Goal: Task Accomplishment & Management: Manage account settings

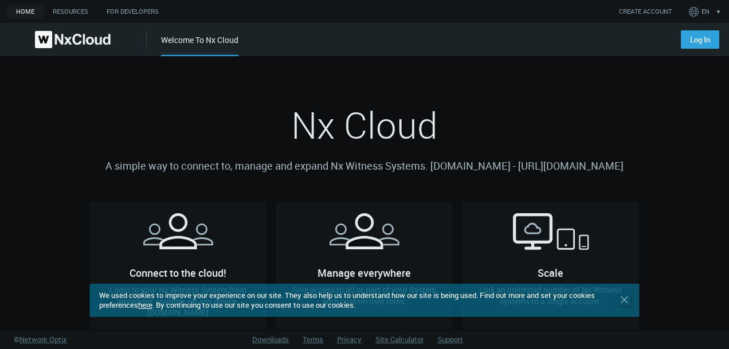
click at [620, 299] on icon ".st0 { stroke : #698796; } Close" at bounding box center [624, 299] width 11 height 11
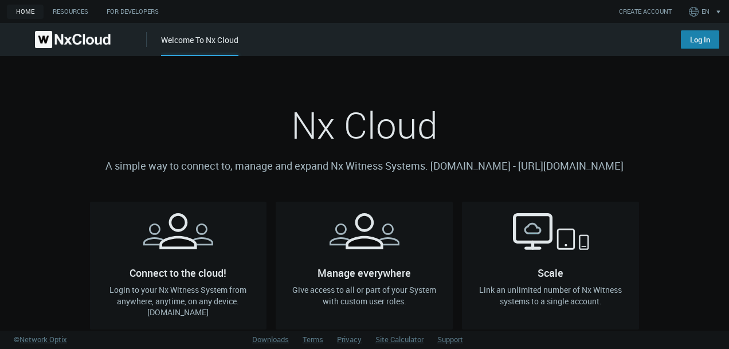
click at [706, 48] on link "Log In" at bounding box center [700, 39] width 38 height 18
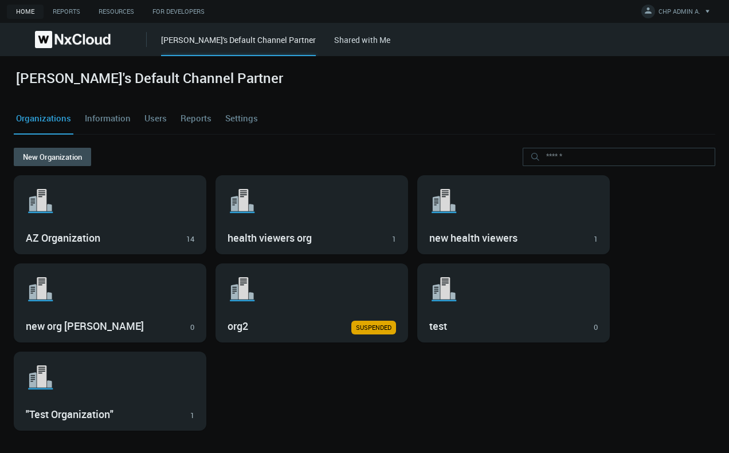
click at [163, 114] on link "Users" at bounding box center [155, 118] width 27 height 31
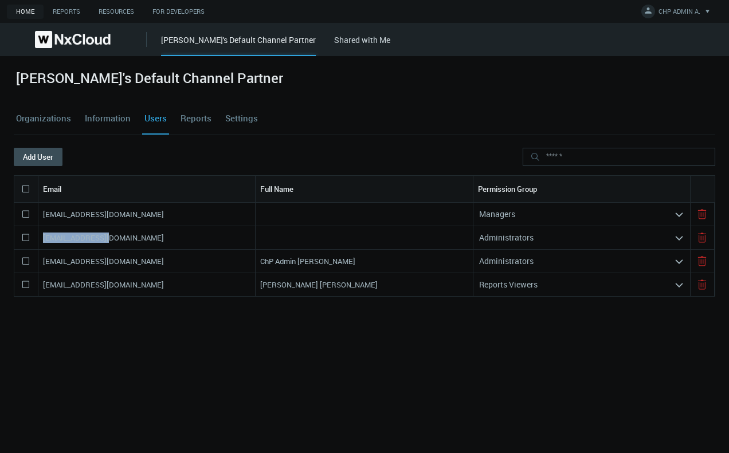
drag, startPoint x: 114, startPoint y: 235, endPoint x: 36, endPoint y: 245, distance: 78.6
click at [36, 245] on div "[EMAIL_ADDRESS][DOMAIN_NAME] Administrators arrow_expand" at bounding box center [365, 237] width 702 height 23
copy div "[EMAIL_ADDRESS][DOMAIN_NAME]"
drag, startPoint x: 104, startPoint y: 218, endPoint x: 23, endPoint y: 220, distance: 81.4
click at [23, 220] on div "[EMAIL_ADDRESS][DOMAIN_NAME] Managers arrow_expand" at bounding box center [365, 214] width 702 height 23
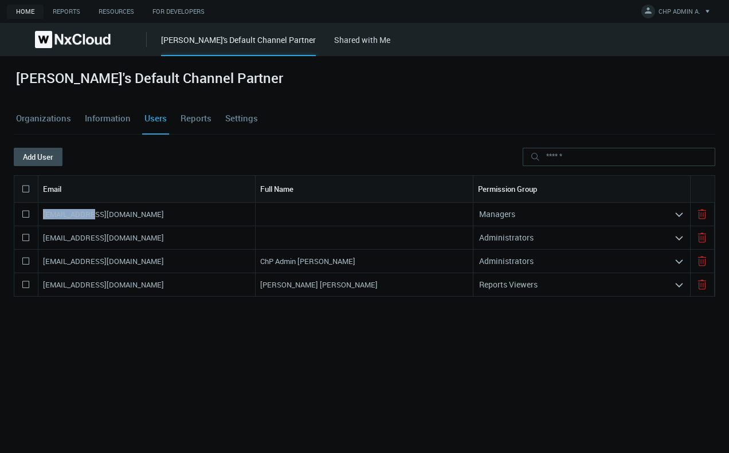
copy nx-search-highlight "[EMAIL_ADDRESS][DOMAIN_NAME]"
click at [242, 117] on link "Settings" at bounding box center [241, 118] width 37 height 31
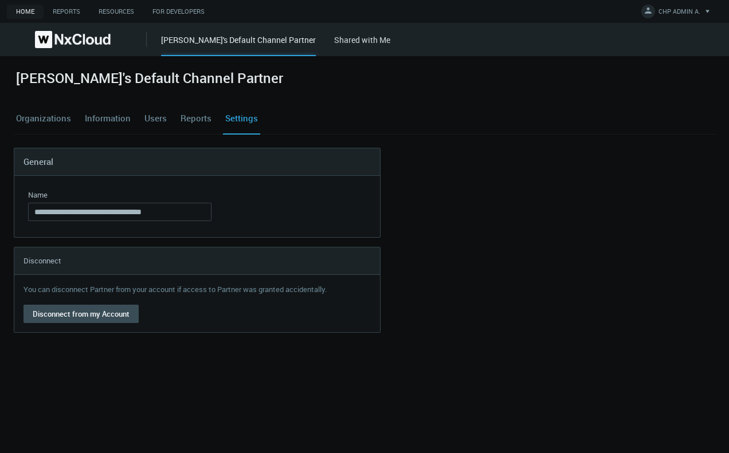
click at [148, 123] on link "Users" at bounding box center [155, 118] width 27 height 31
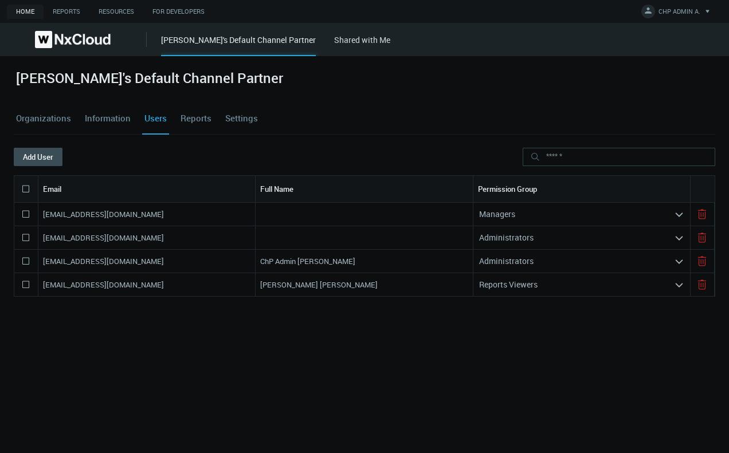
click at [515, 232] on nx-search-highlight "Administrators" at bounding box center [506, 237] width 54 height 11
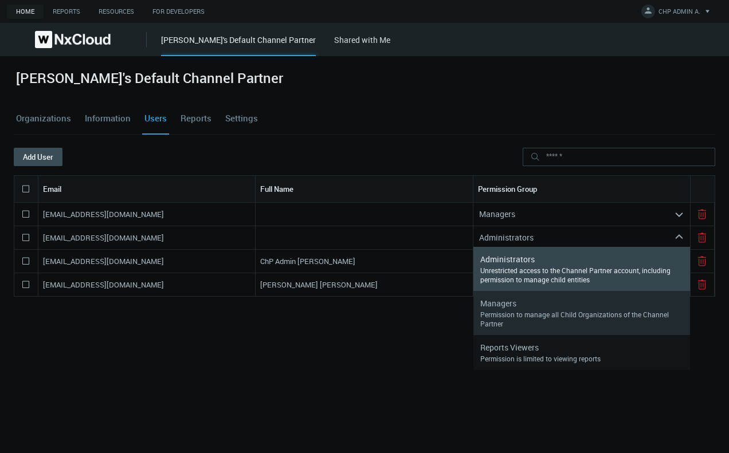
click at [518, 319] on div "Permission to manage all Child Organizations of the Channel Partner" at bounding box center [581, 319] width 203 height 18
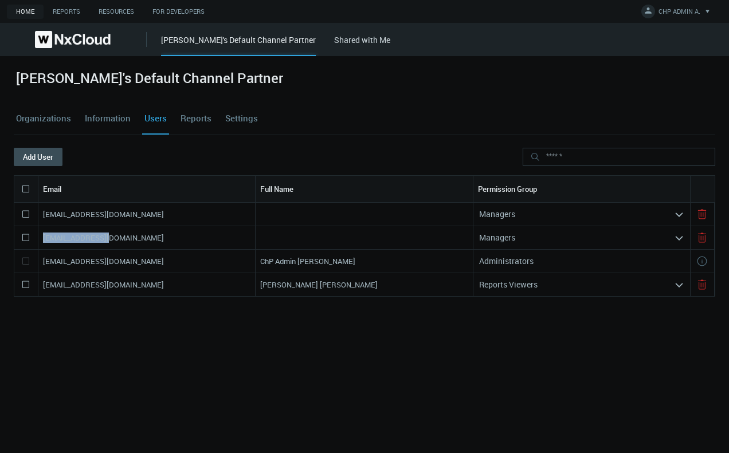
drag, startPoint x: 117, startPoint y: 238, endPoint x: 0, endPoint y: 238, distance: 117.5
click at [0, 238] on div "[PERSON_NAME]'s Default Channel Partner Organizations Information Users Reports…" at bounding box center [364, 254] width 729 height 397
copy div "[EMAIL_ADDRESS][DOMAIN_NAME]"
click at [48, 163] on button "Add User" at bounding box center [38, 157] width 49 height 18
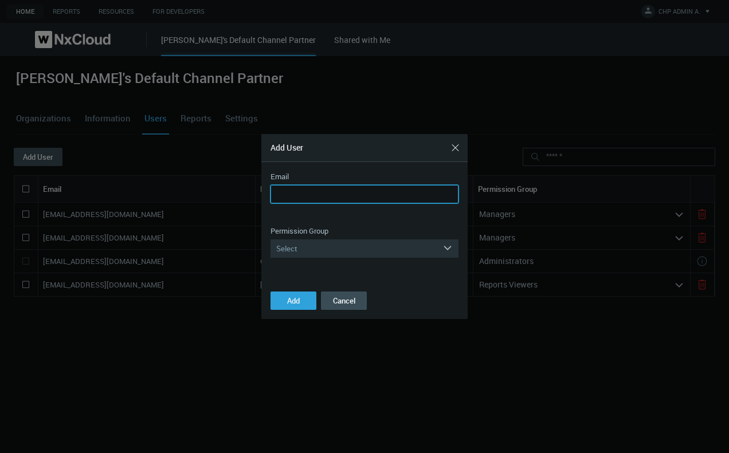
click at [343, 190] on input "Email" at bounding box center [365, 194] width 188 height 18
paste input "**********"
type input "**********"
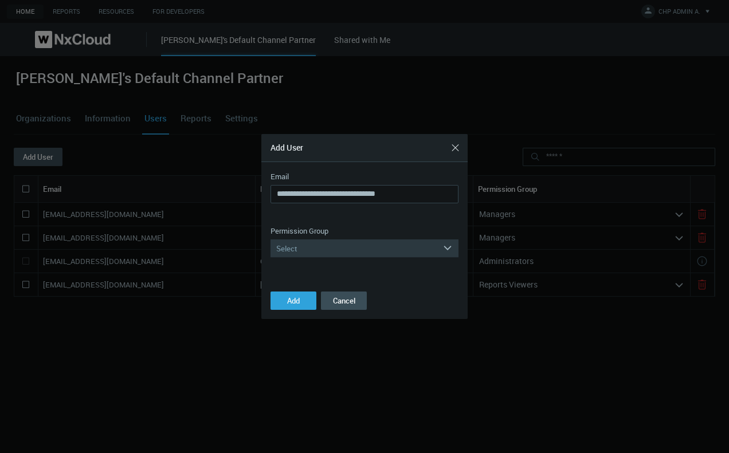
click at [361, 257] on div "Select" at bounding box center [357, 249] width 172 height 18
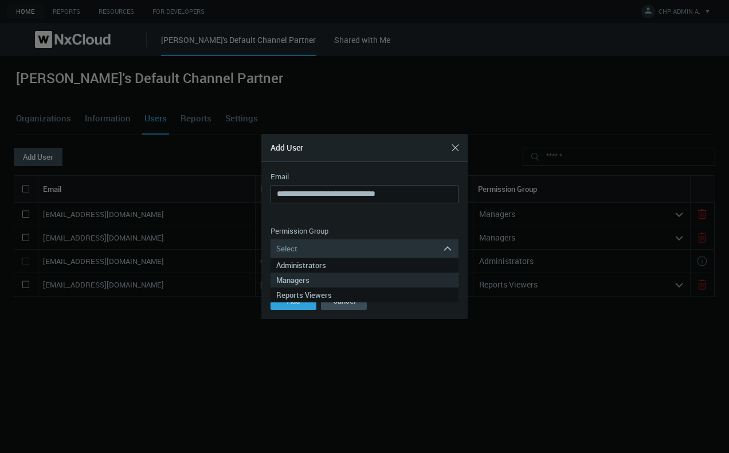
click at [347, 280] on div "Managers" at bounding box center [364, 280] width 177 height 15
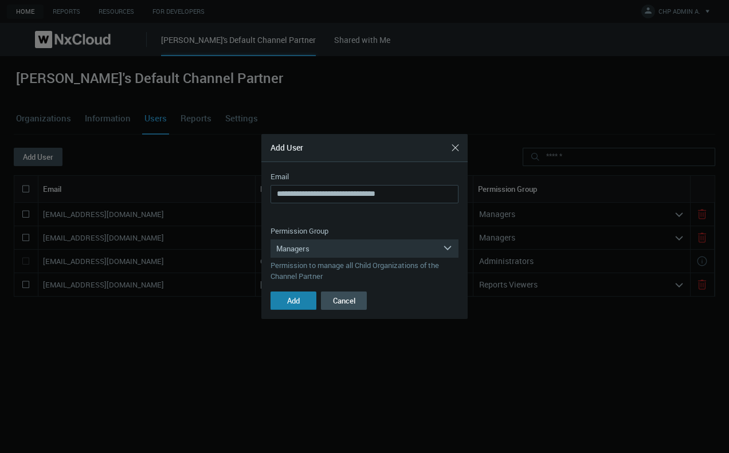
click at [301, 301] on button "Add" at bounding box center [294, 301] width 46 height 18
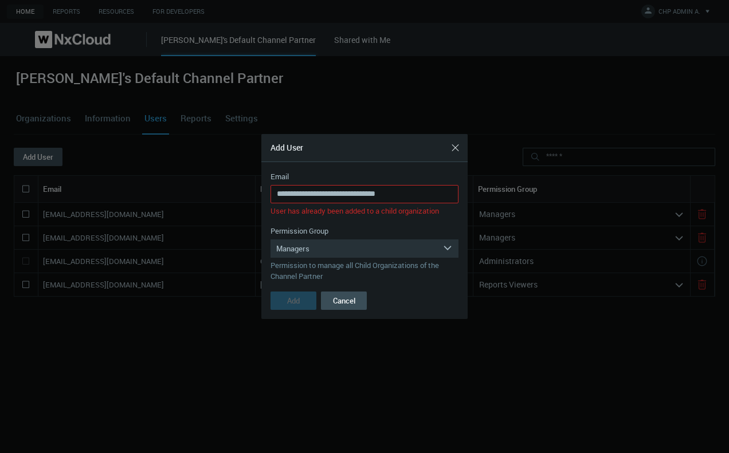
click at [301, 301] on button "Add" at bounding box center [294, 301] width 46 height 18
click at [361, 252] on div "Managers" at bounding box center [357, 249] width 172 height 18
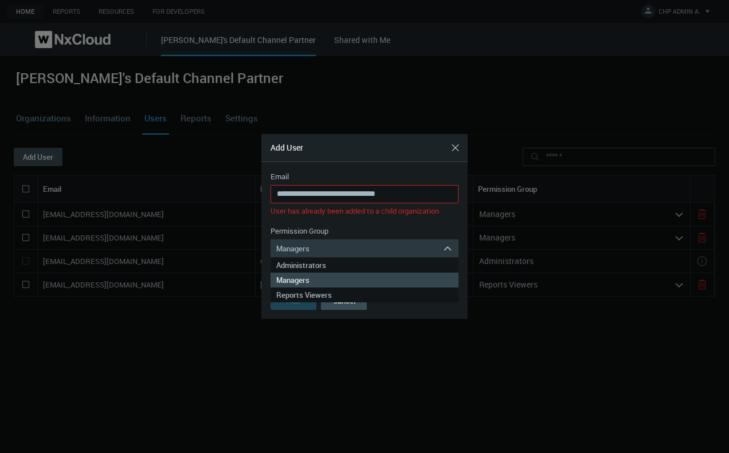
click at [361, 252] on div "Managers" at bounding box center [357, 249] width 172 height 18
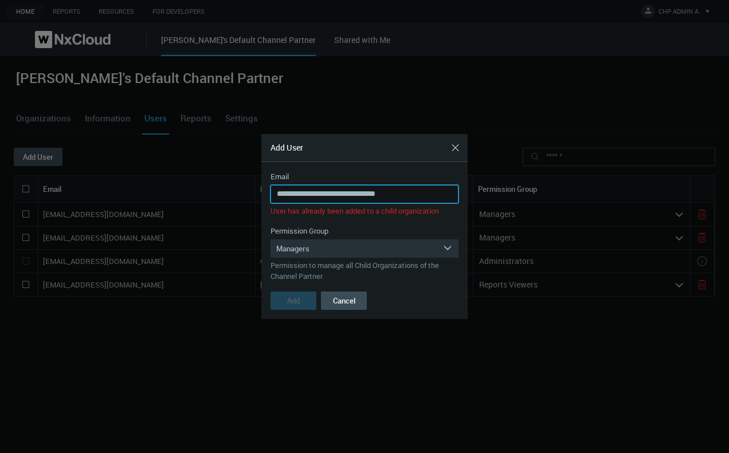
click at [358, 194] on input "**********" at bounding box center [365, 194] width 188 height 18
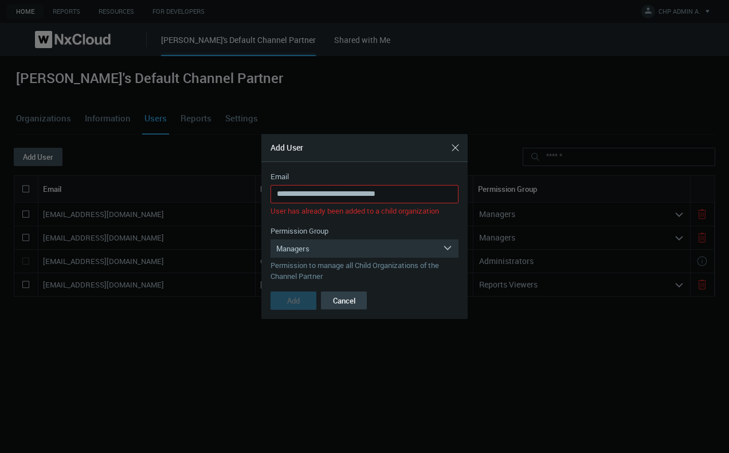
click at [347, 300] on button "Cancel" at bounding box center [344, 301] width 46 height 18
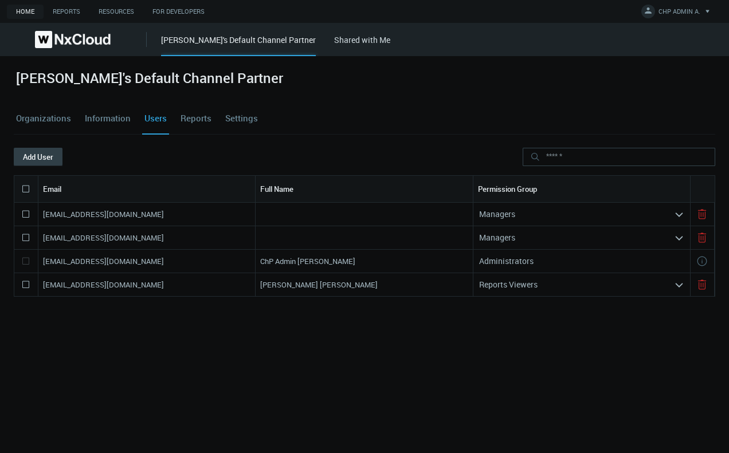
click at [58, 162] on button "Add User" at bounding box center [38, 157] width 49 height 18
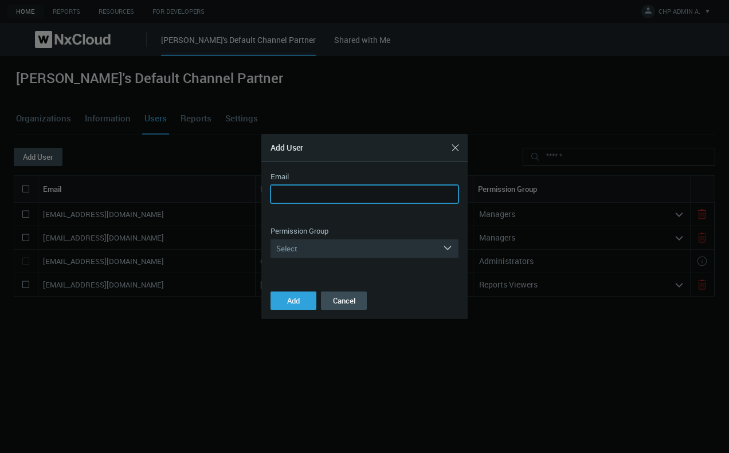
click at [288, 194] on input "Email" at bounding box center [365, 194] width 188 height 18
paste input "**********"
type input "**********"
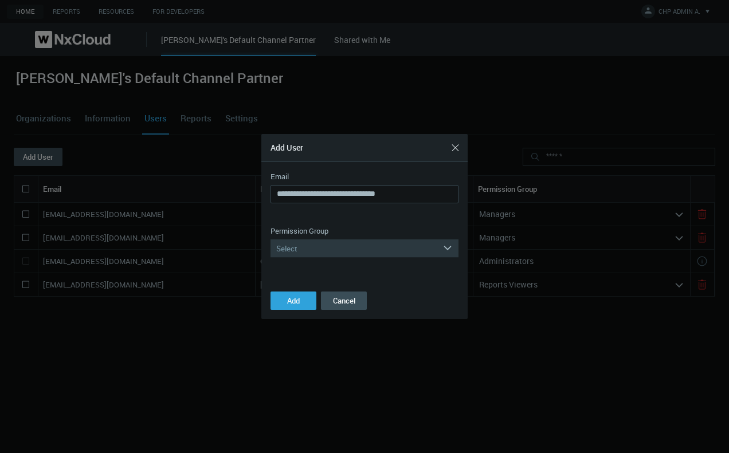
click at [295, 251] on div "Select" at bounding box center [357, 249] width 172 height 18
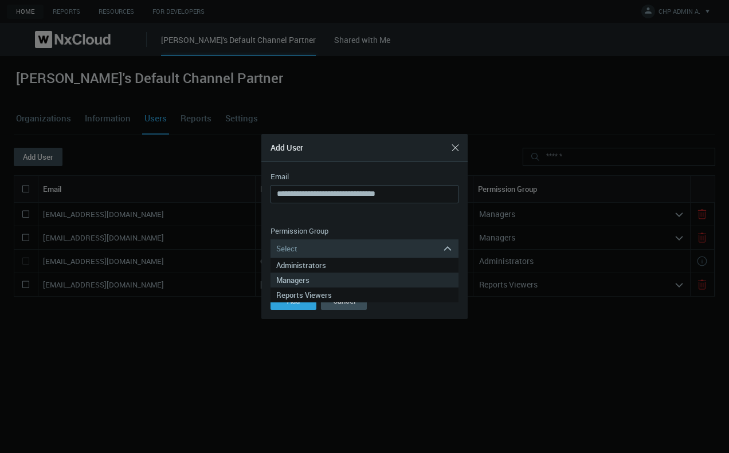
drag, startPoint x: 295, startPoint y: 272, endPoint x: 296, endPoint y: 277, distance: 5.8
click at [296, 277] on div "Administrators Managers Reports Viewers" at bounding box center [365, 280] width 188 height 45
click at [296, 277] on div "Managers" at bounding box center [364, 280] width 177 height 15
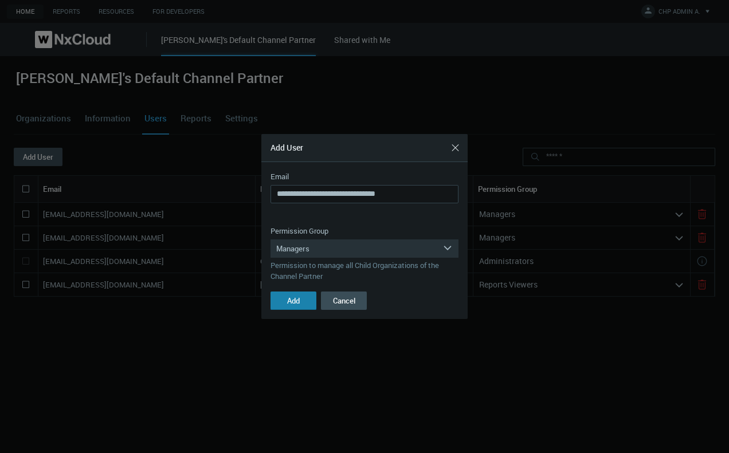
click at [285, 301] on button "Add" at bounding box center [294, 301] width 46 height 18
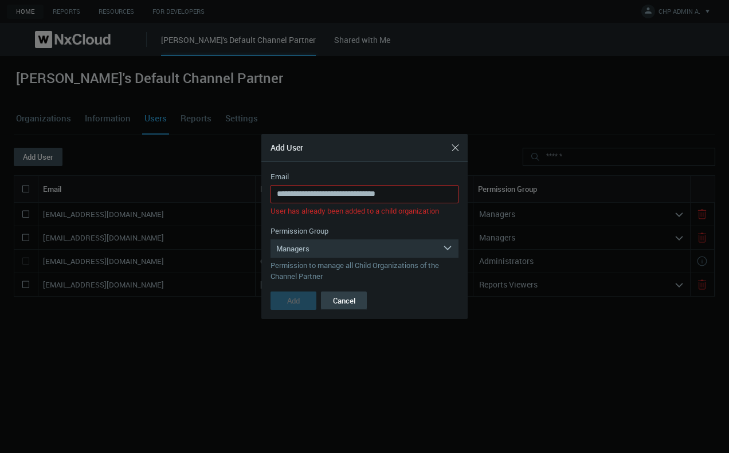
click at [327, 299] on button "Cancel" at bounding box center [344, 301] width 46 height 18
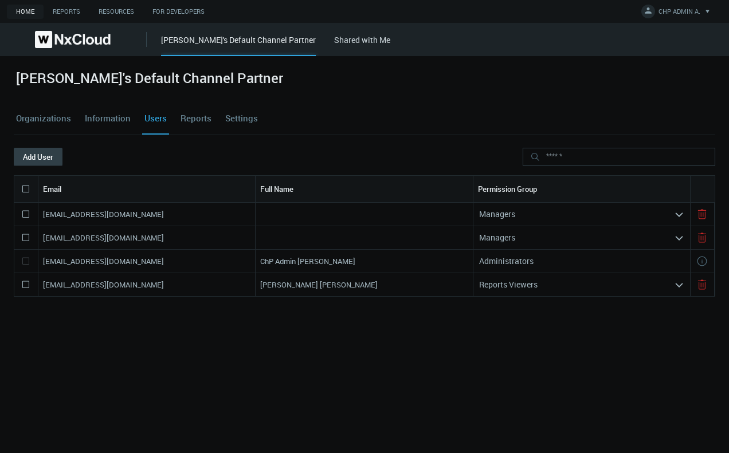
click at [49, 159] on button "Add User" at bounding box center [38, 157] width 49 height 18
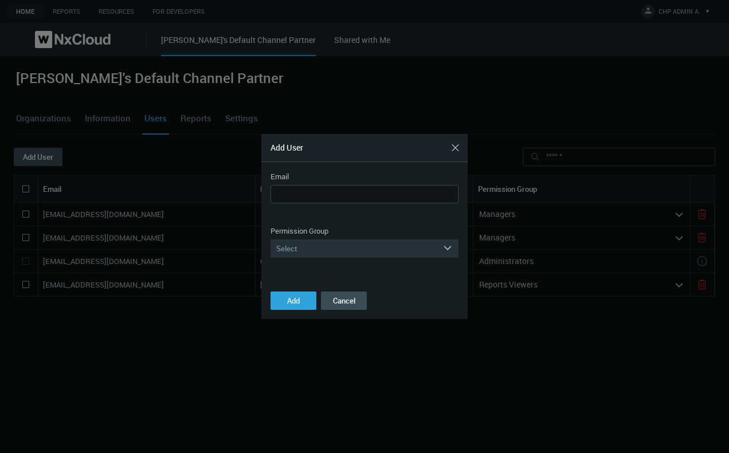
click at [394, 186] on nx-form-field "Email Email is invalid Email is required You cannot add yourself User has alrea…" at bounding box center [365, 193] width 188 height 45
click at [393, 193] on input "Email" at bounding box center [365, 194] width 188 height 18
click at [393, 195] on input "Email" at bounding box center [365, 194] width 188 height 18
click at [334, 246] on div "Select" at bounding box center [357, 249] width 172 height 18
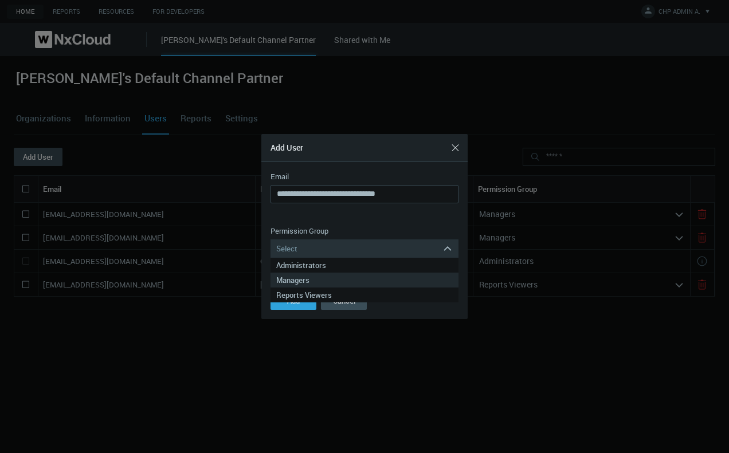
click at [332, 273] on div "Managers" at bounding box center [364, 280] width 177 height 15
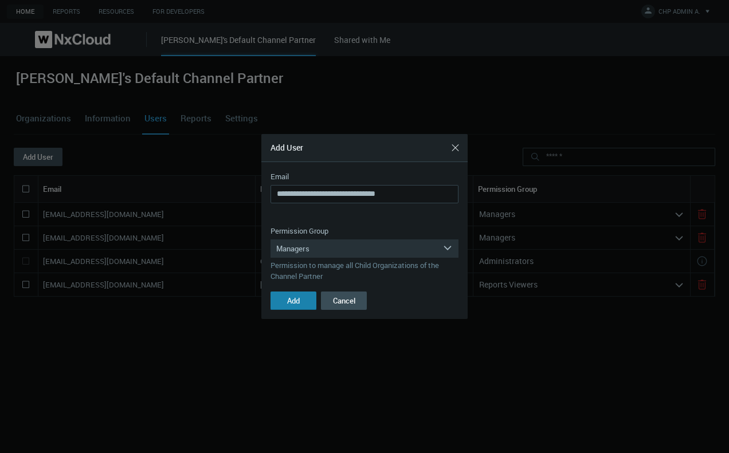
click at [289, 297] on span "Add" at bounding box center [293, 301] width 13 height 10
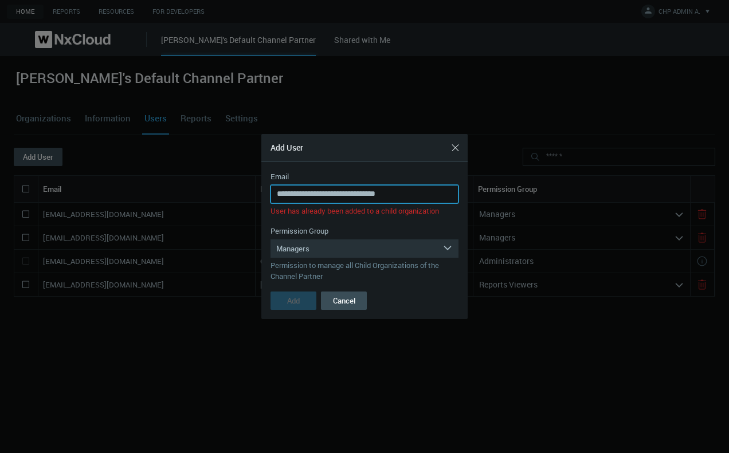
click at [343, 197] on input "**********" at bounding box center [365, 194] width 188 height 18
type input "**********"
click at [271, 292] on button "Add" at bounding box center [294, 301] width 46 height 18
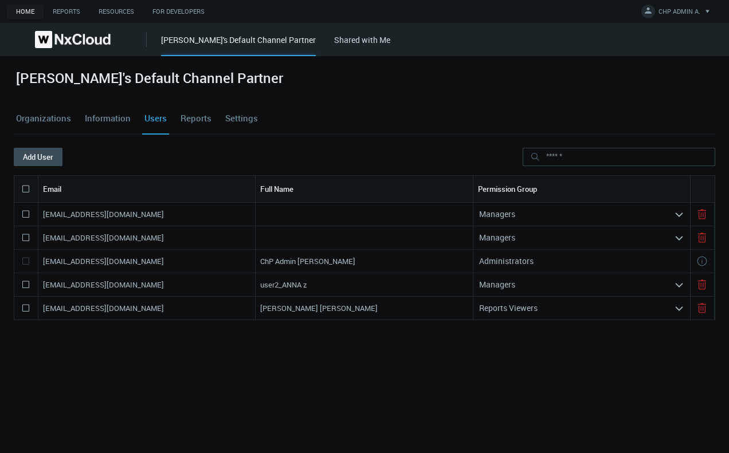
drag, startPoint x: 179, startPoint y: 288, endPoint x: 30, endPoint y: 286, distance: 149.0
click at [30, 286] on div "[EMAIL_ADDRESS][DOMAIN_NAME] user2_ANNA z Managers arrow_expand" at bounding box center [365, 284] width 702 height 23
copy nx-search-highlight "[EMAIL_ADDRESS][DOMAIN_NAME]"
click at [606, 283] on div "Managers" at bounding box center [573, 285] width 201 height 18
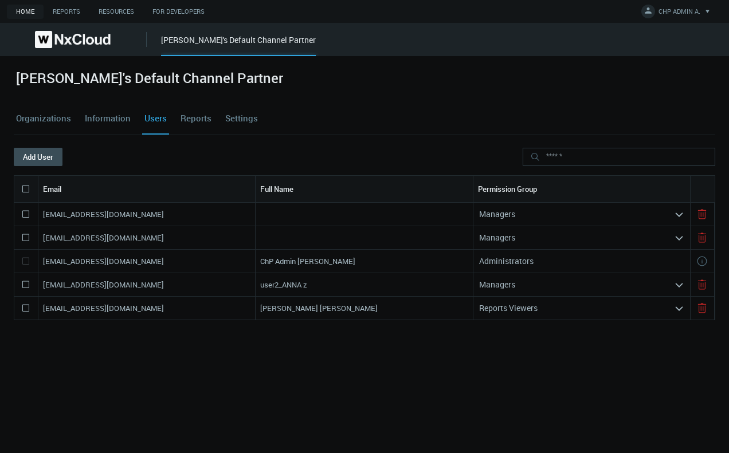
drag, startPoint x: 190, startPoint y: 291, endPoint x: 43, endPoint y: 292, distance: 147.3
click at [43, 292] on div "[EMAIL_ADDRESS][DOMAIN_NAME]" at bounding box center [146, 284] width 217 height 23
copy nx-search-highlight "[EMAIL_ADDRESS][DOMAIN_NAME]"
click at [36, 117] on link "Organizations" at bounding box center [44, 118] width 60 height 31
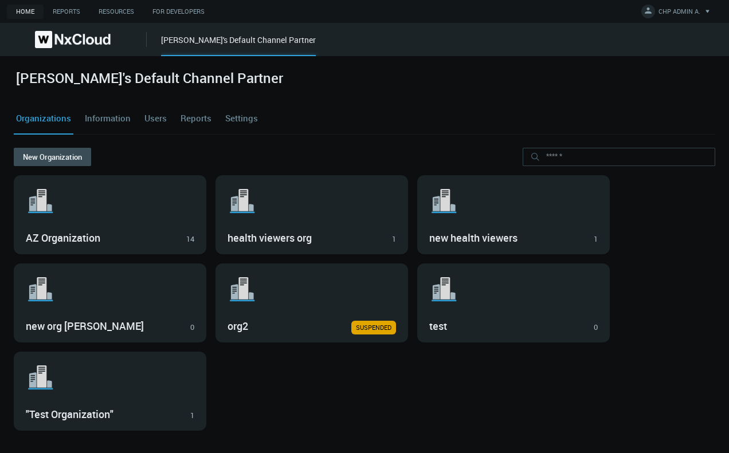
click at [158, 121] on link "Users" at bounding box center [155, 118] width 27 height 31
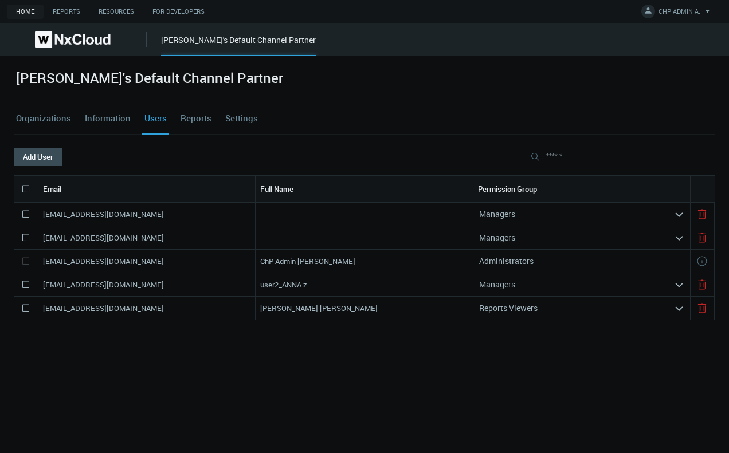
click at [117, 123] on link "Information" at bounding box center [108, 118] width 50 height 31
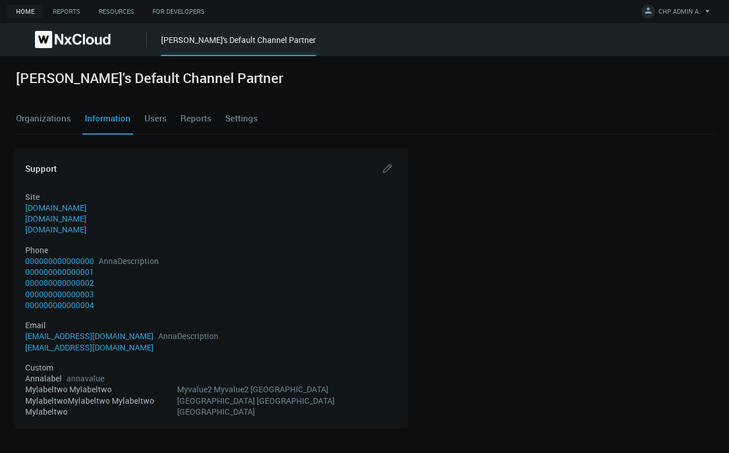
click at [241, 120] on link "Settings" at bounding box center [241, 118] width 37 height 31
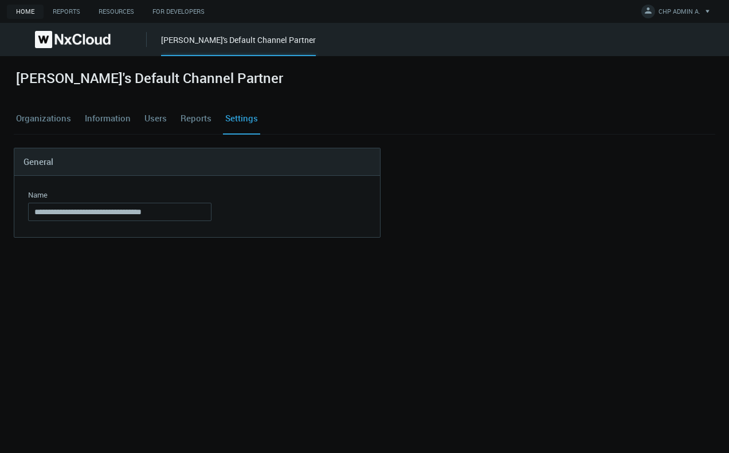
click at [211, 44] on div "[PERSON_NAME]'s Default Channel Partner" at bounding box center [238, 45] width 155 height 22
click at [26, 115] on link "Organizations" at bounding box center [44, 118] width 60 height 31
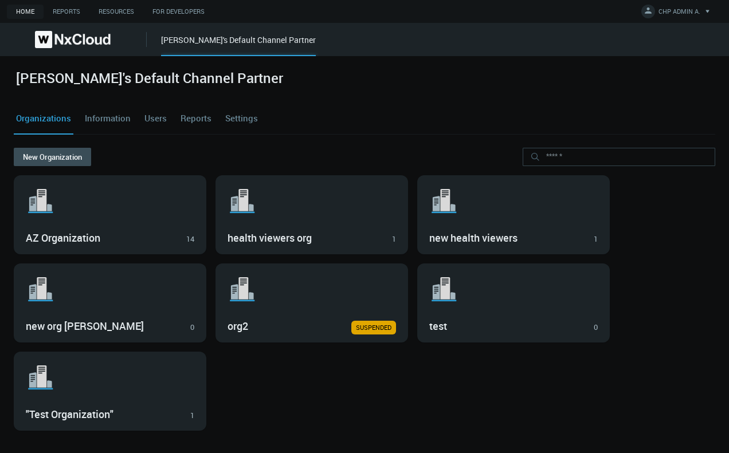
click at [282, 348] on div ".st1{fill:var(--svg-placeholder-elm2-color);} .st2{fill:var(--brand-core);} .st…" at bounding box center [365, 391] width 702 height 79
click at [143, 131] on link "Users" at bounding box center [155, 118] width 27 height 31
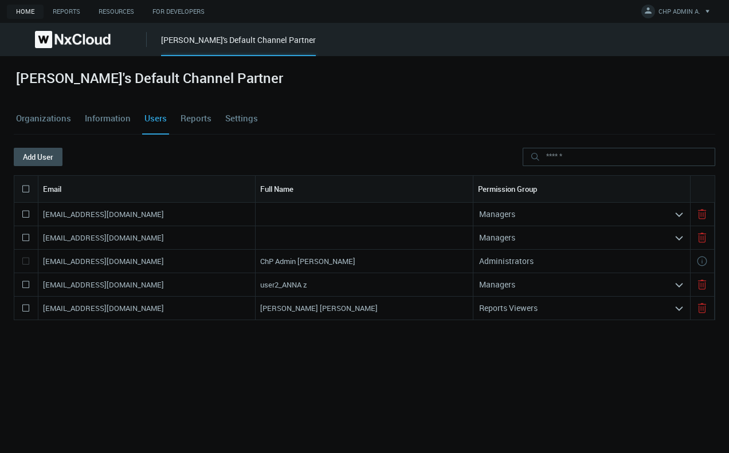
click at [240, 115] on link "Settings" at bounding box center [241, 118] width 37 height 31
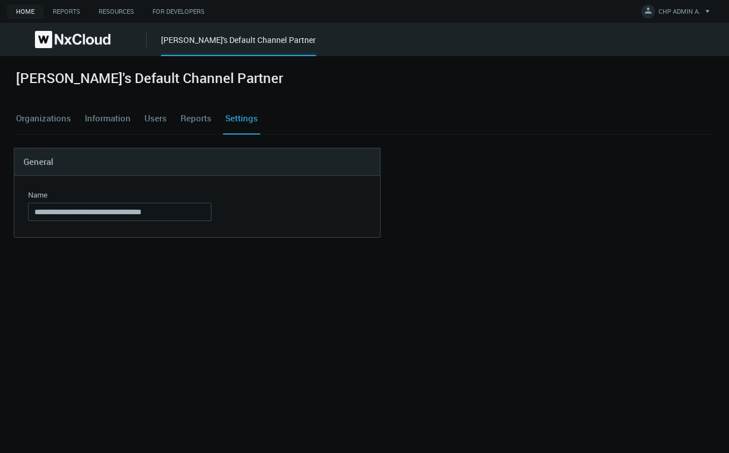
click at [195, 124] on link "Reports" at bounding box center [196, 118] width 36 height 31
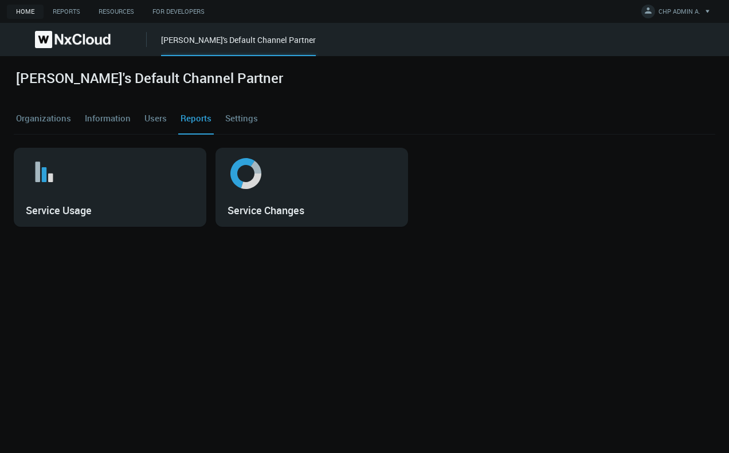
click at [151, 124] on link "Users" at bounding box center [155, 118] width 27 height 31
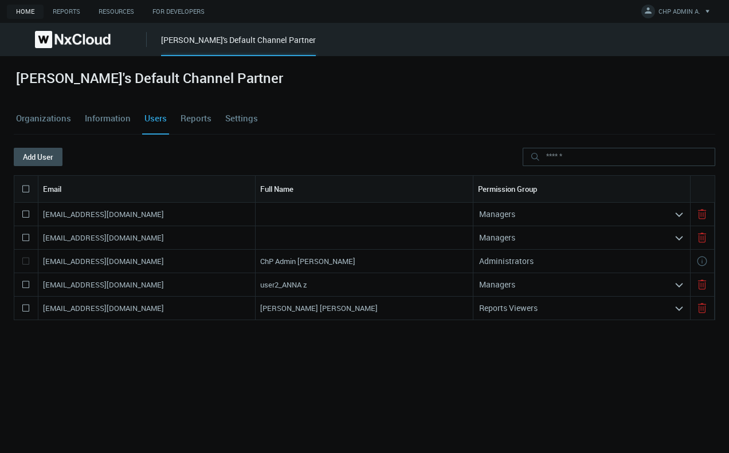
click at [95, 119] on link "Information" at bounding box center [108, 118] width 50 height 31
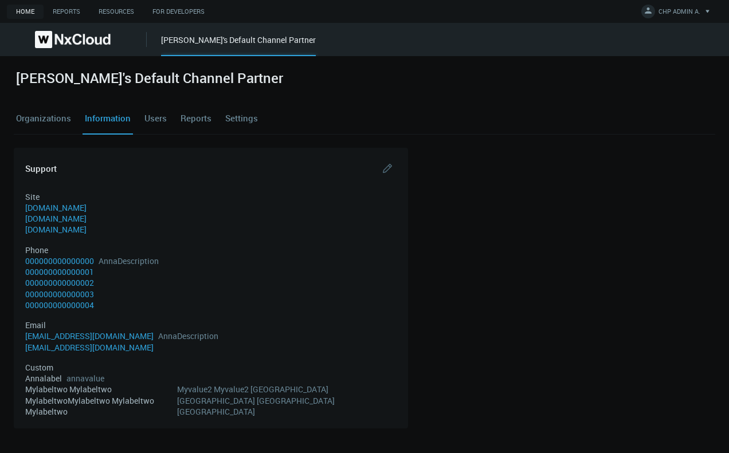
click at [31, 119] on link "Organizations" at bounding box center [44, 118] width 60 height 31
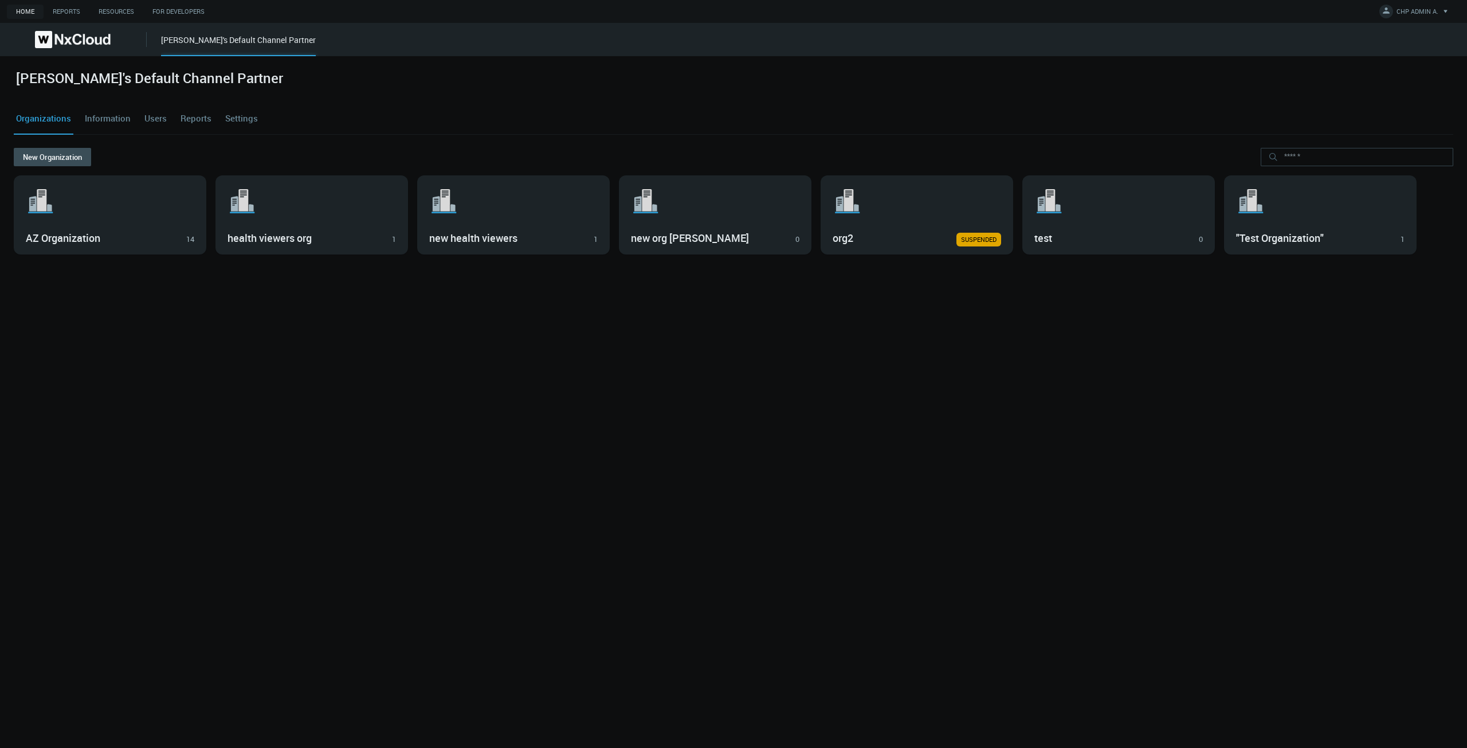
click at [164, 119] on link "Users" at bounding box center [155, 118] width 27 height 31
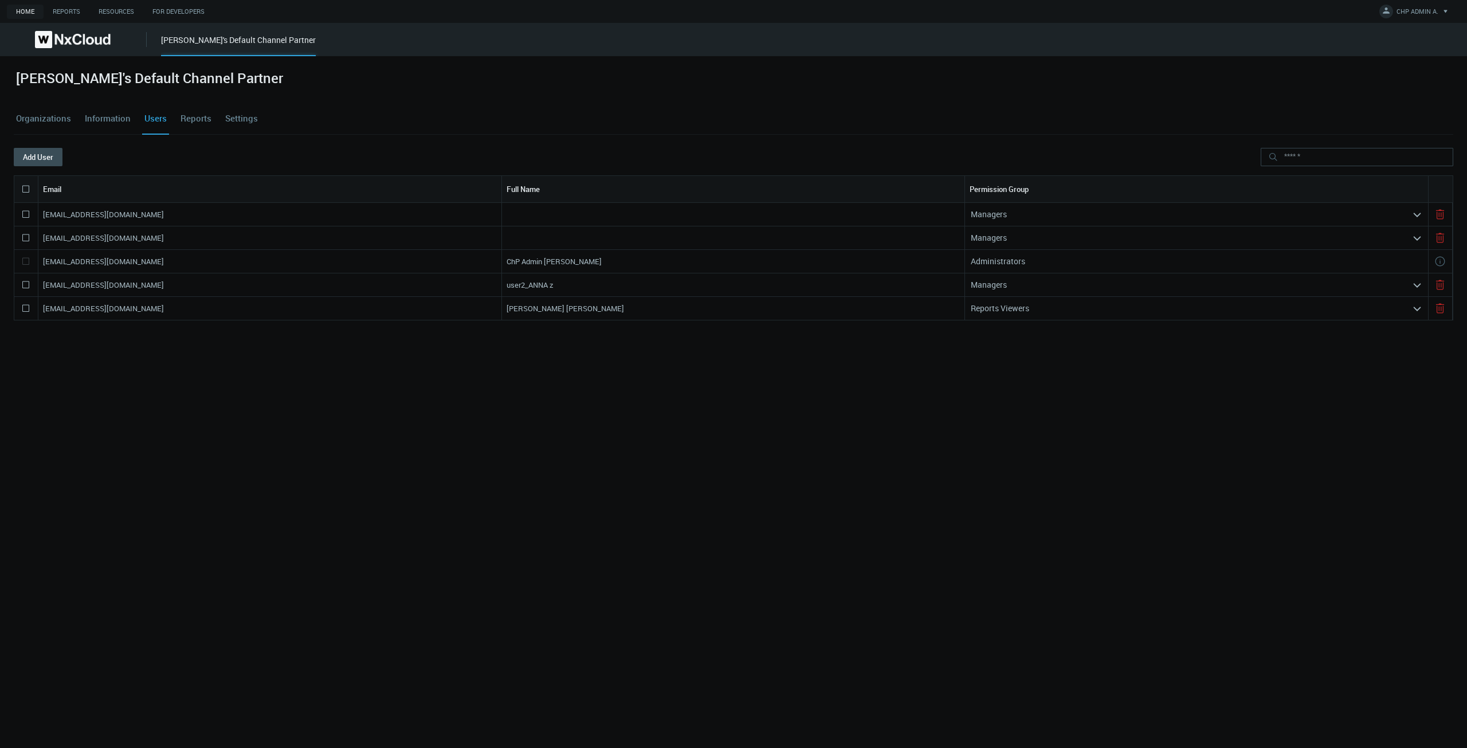
click at [29, 187] on icon at bounding box center [26, 189] width 14 height 14
click at [111, 151] on button "Delete" at bounding box center [90, 157] width 56 height 18
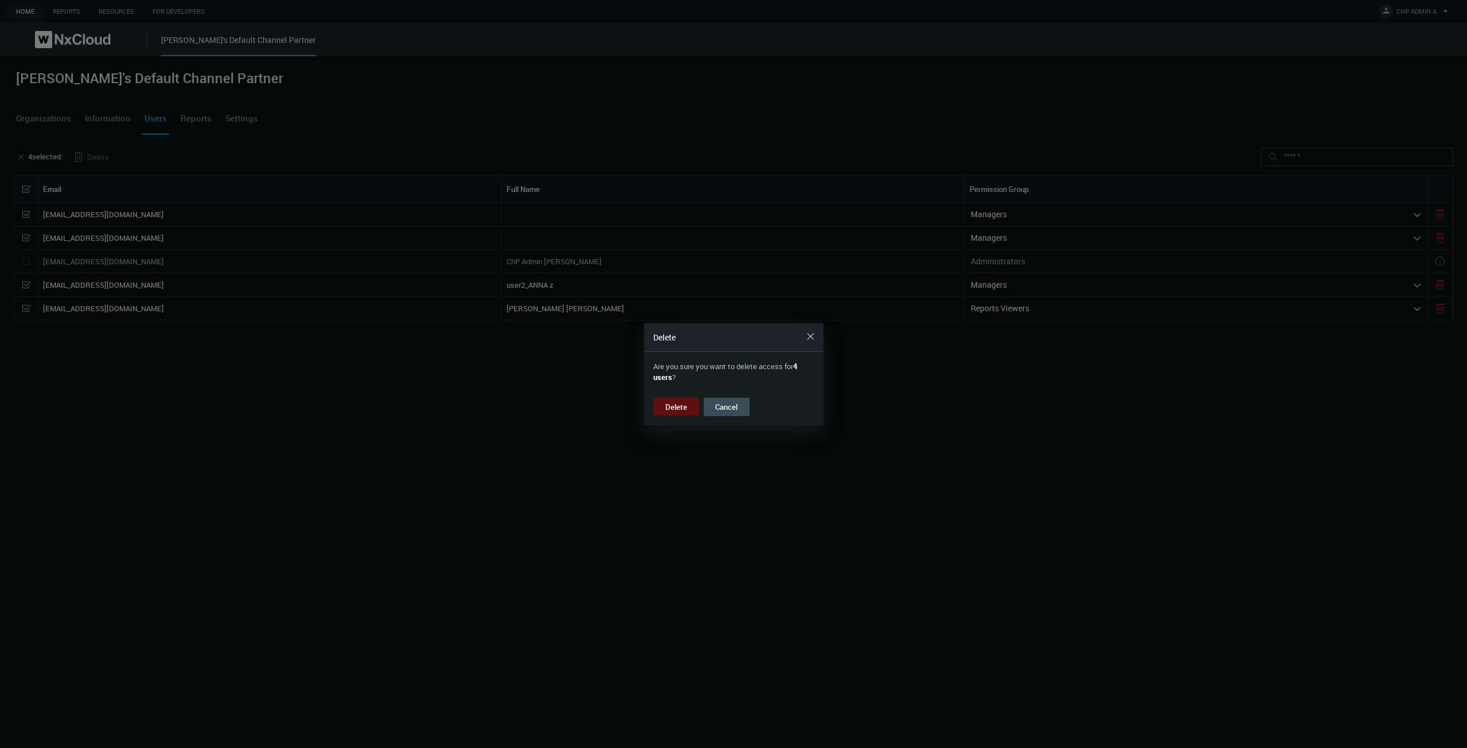
click at [671, 348] on button "Delete" at bounding box center [676, 407] width 46 height 18
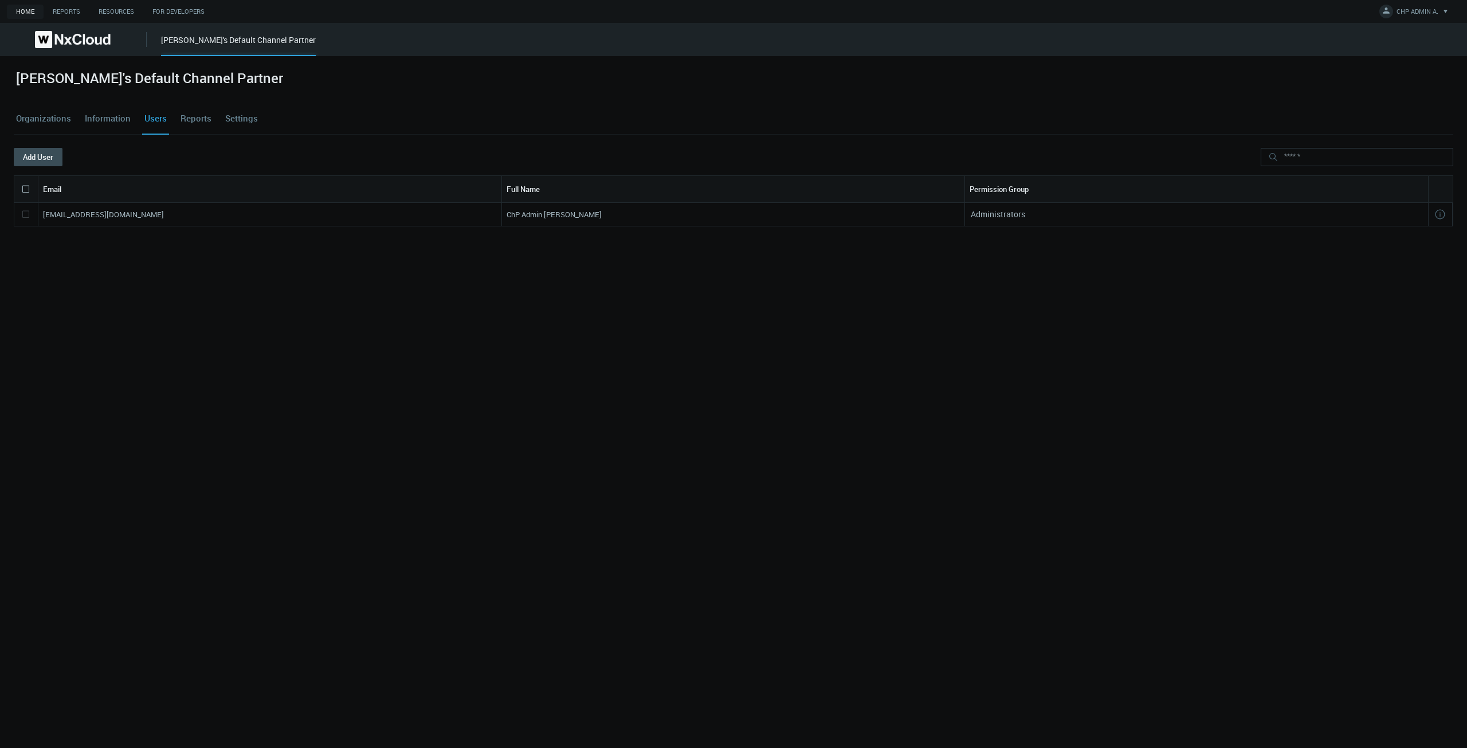
click at [193, 117] on link "Reports" at bounding box center [196, 118] width 36 height 31
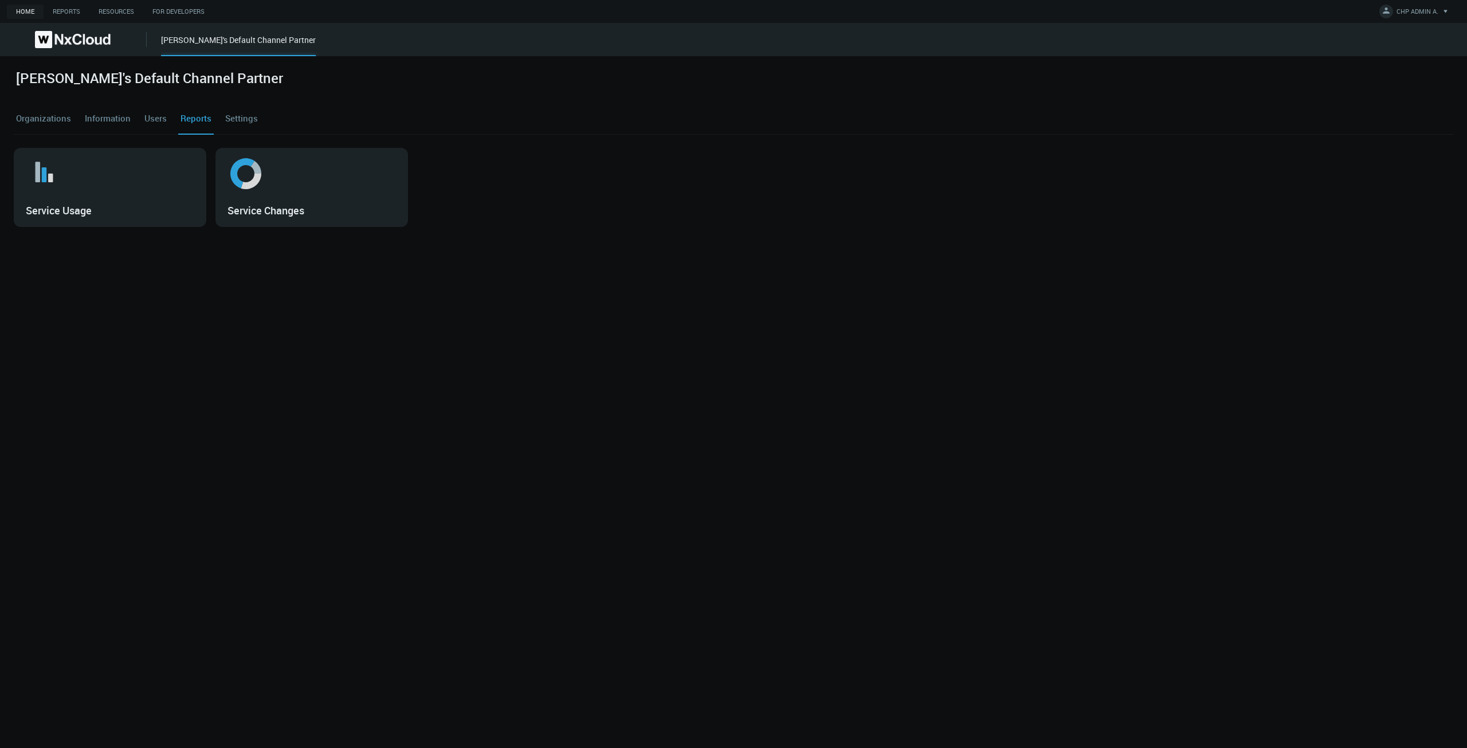
click at [244, 123] on link "Settings" at bounding box center [241, 118] width 37 height 31
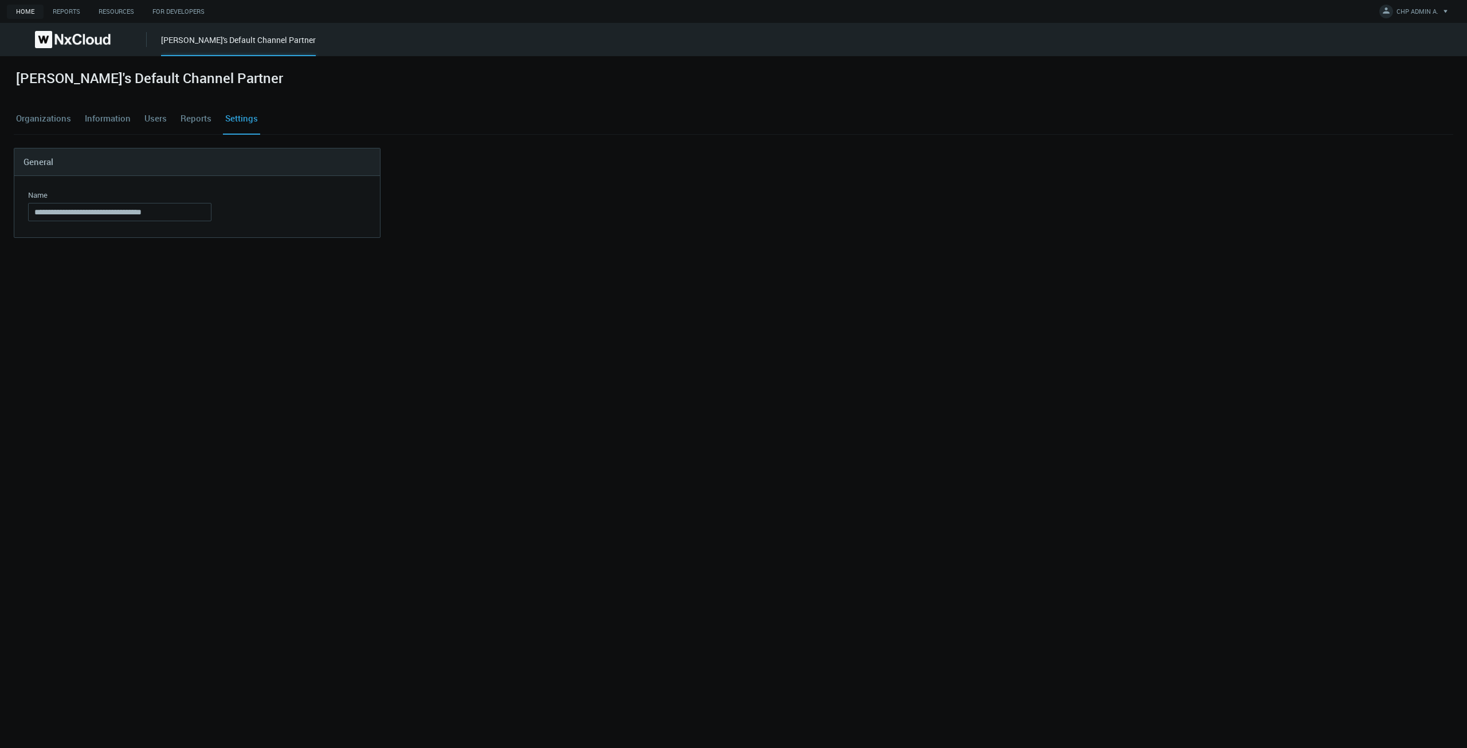
click at [133, 123] on div "Organizations Information Users Reports Settings" at bounding box center [734, 118] width 1440 height 31
click at [126, 123] on link "Information" at bounding box center [108, 118] width 50 height 31
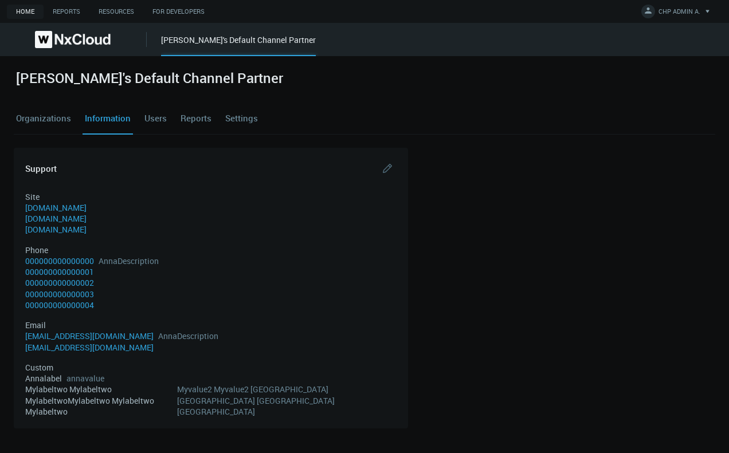
click at [65, 124] on link "Organizations" at bounding box center [44, 118] width 60 height 31
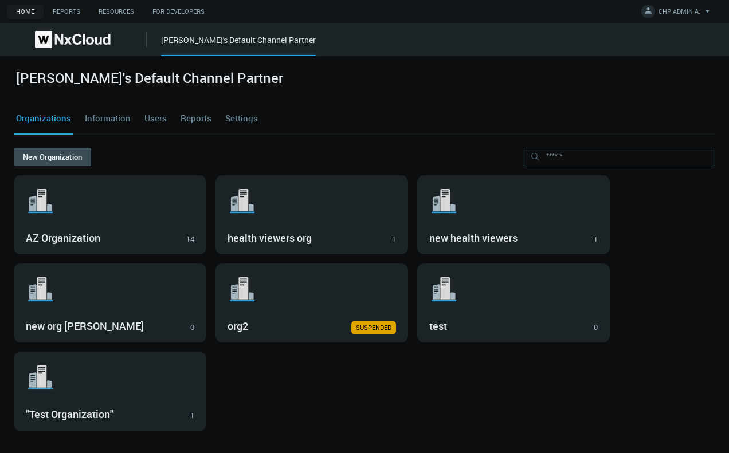
click at [274, 348] on div ".st1{fill:var(--svg-placeholder-elm2-color);} .st2{fill:var(--brand-core);} .st…" at bounding box center [365, 391] width 702 height 79
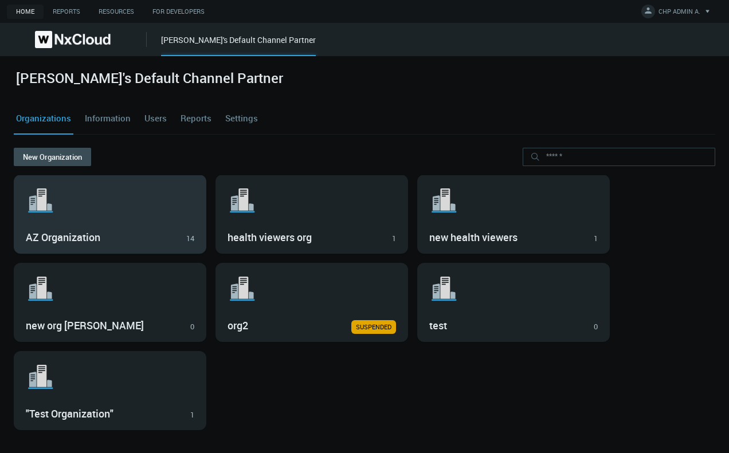
click at [159, 220] on div ".st1{fill:var(--svg-placeholder-elm2-color);} .st2{fill:var(--brand-core);} .st…" at bounding box center [109, 214] width 191 height 78
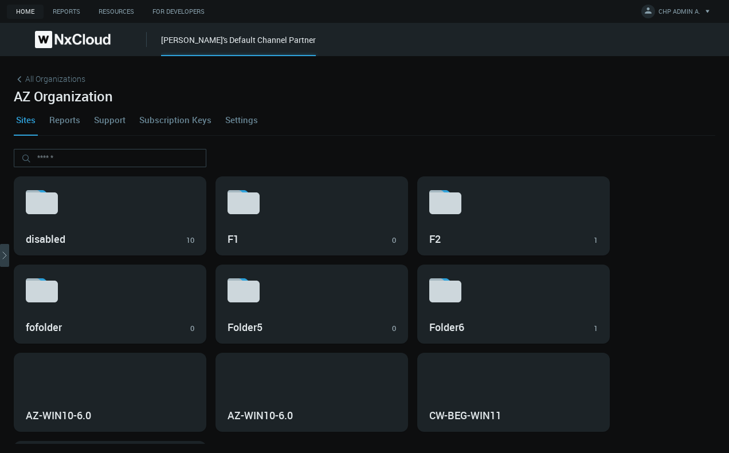
click at [4, 261] on icon "arrow_expand" at bounding box center [4, 255] width 11 height 11
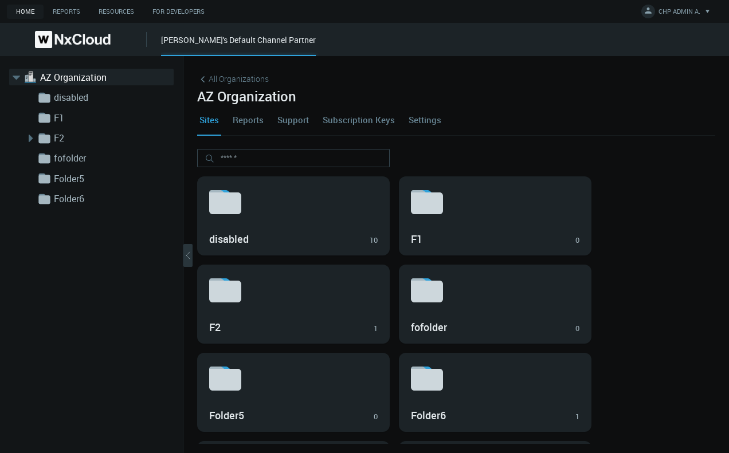
click at [194, 37] on div "[PERSON_NAME]'s Default Channel Partner" at bounding box center [238, 45] width 155 height 22
click at [212, 78] on span "All Organizations" at bounding box center [239, 79] width 60 height 12
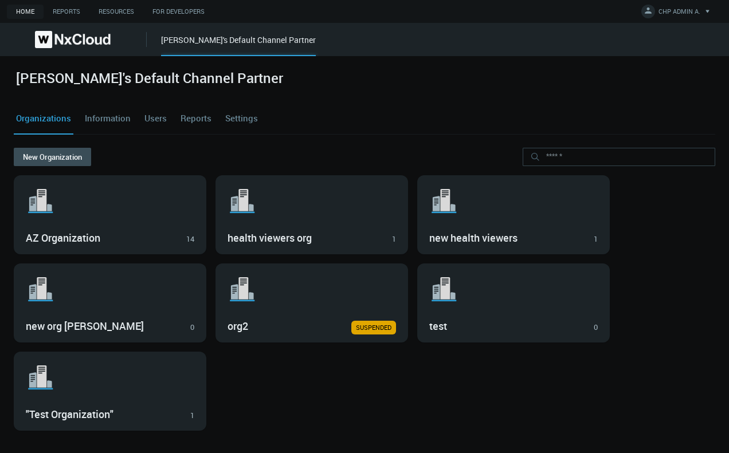
click at [299, 348] on div ".st1{fill:var(--svg-placeholder-elm2-color);} .st2{fill:var(--brand-core);} .st…" at bounding box center [365, 391] width 702 height 79
click at [672, 13] on span "CHP ADMIN A." at bounding box center [680, 13] width 42 height 13
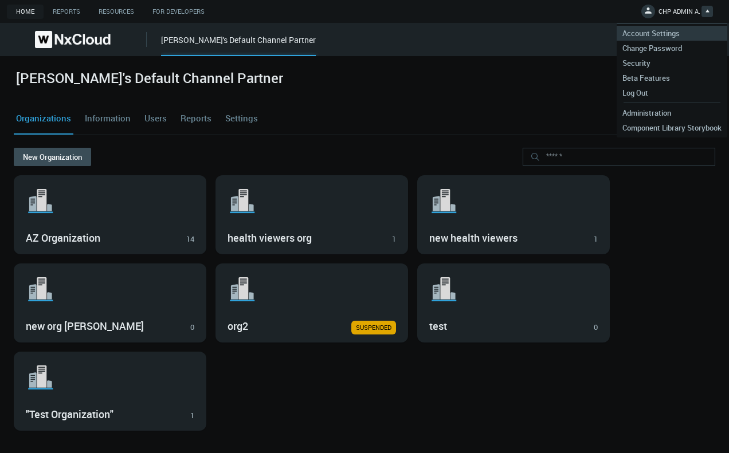
click at [643, 33] on span "Account Settings" at bounding box center [651, 33] width 69 height 10
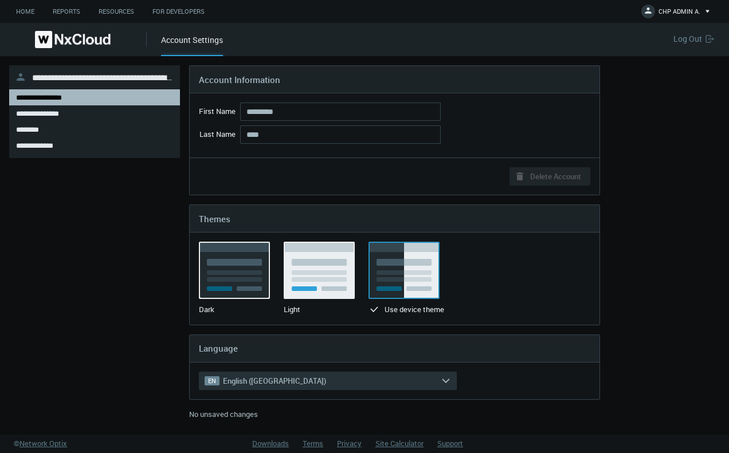
click at [111, 75] on span "**********" at bounding box center [106, 76] width 148 height 11
drag, startPoint x: 111, startPoint y: 75, endPoint x: 84, endPoint y: 93, distance: 32.6
click at [110, 75] on span "**********" at bounding box center [106, 76] width 148 height 11
click at [61, 38] on img at bounding box center [73, 39] width 76 height 17
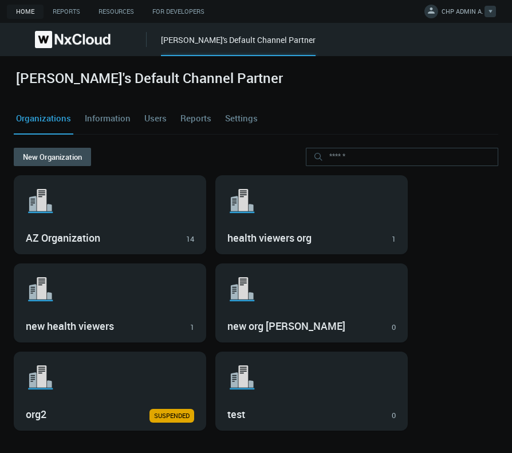
click at [472, 12] on span "CHP ADMIN A." at bounding box center [463, 13] width 42 height 13
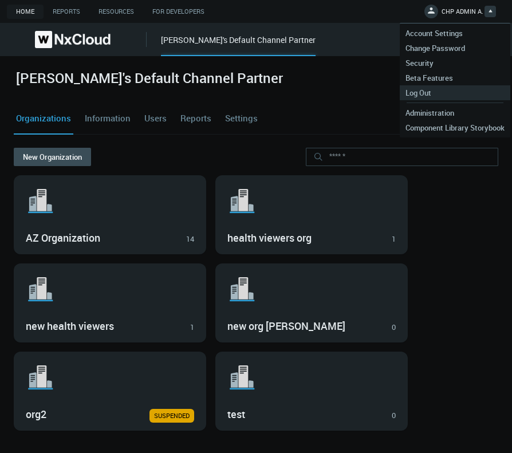
click at [460, 96] on link "Log Out" at bounding box center [455, 92] width 111 height 15
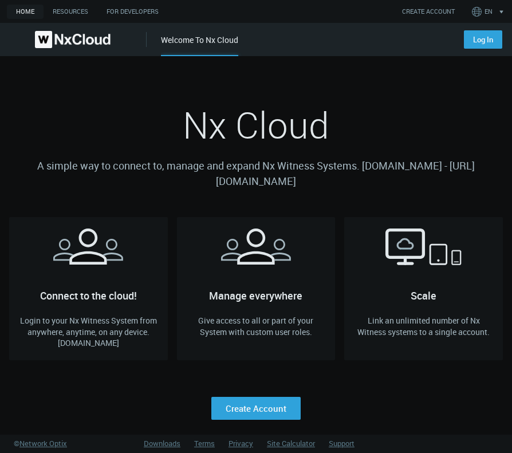
click at [472, 46] on link "Log In" at bounding box center [483, 39] width 38 height 18
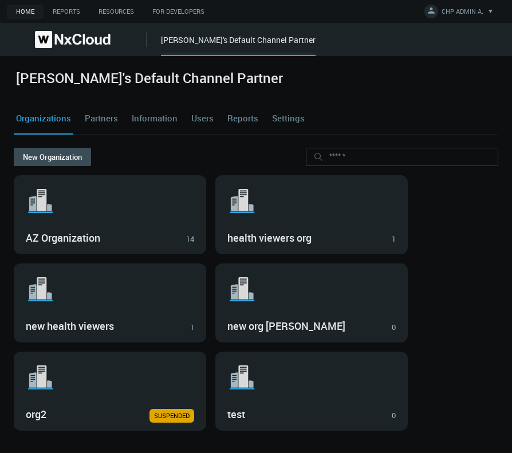
click at [105, 119] on link "Partners" at bounding box center [102, 118] width 38 height 31
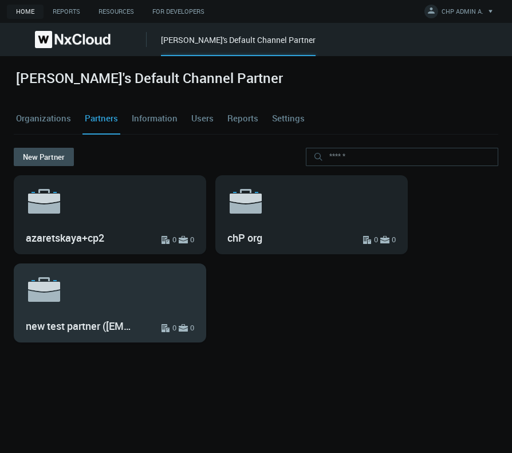
click at [123, 305] on svg-icon ".st6{fill:var(--svg-placeholder-elm2-color);} .st7{fill:var(--brand-core);} .st…" at bounding box center [110, 289] width 169 height 37
